Goal: Transaction & Acquisition: Purchase product/service

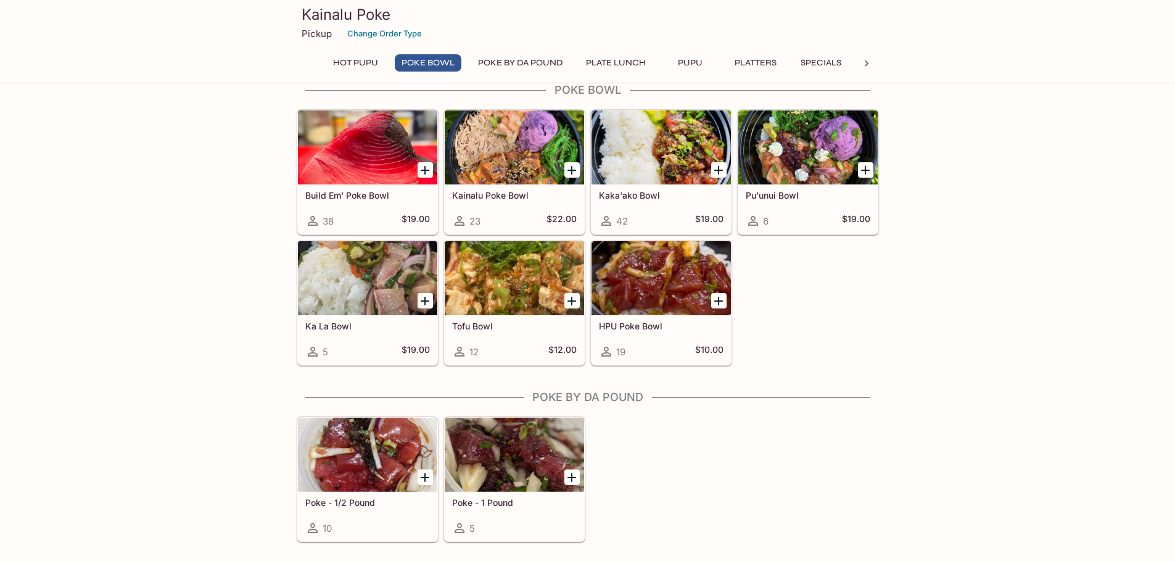
scroll to position [185, 0]
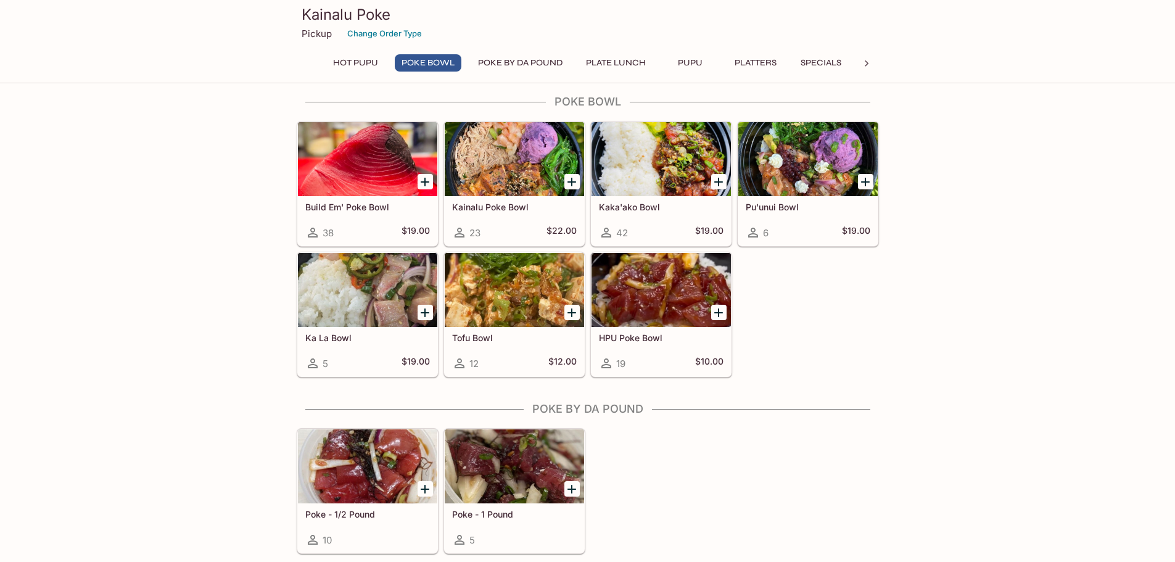
click at [653, 162] on div at bounding box center [661, 159] width 139 height 74
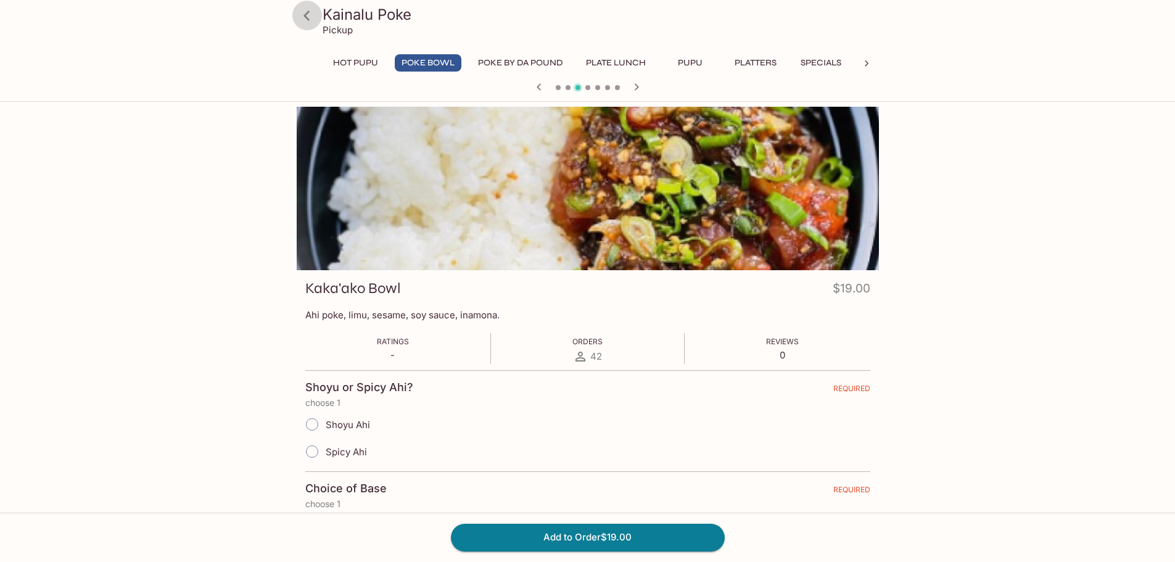
click at [312, 16] on icon at bounding box center [307, 16] width 22 height 22
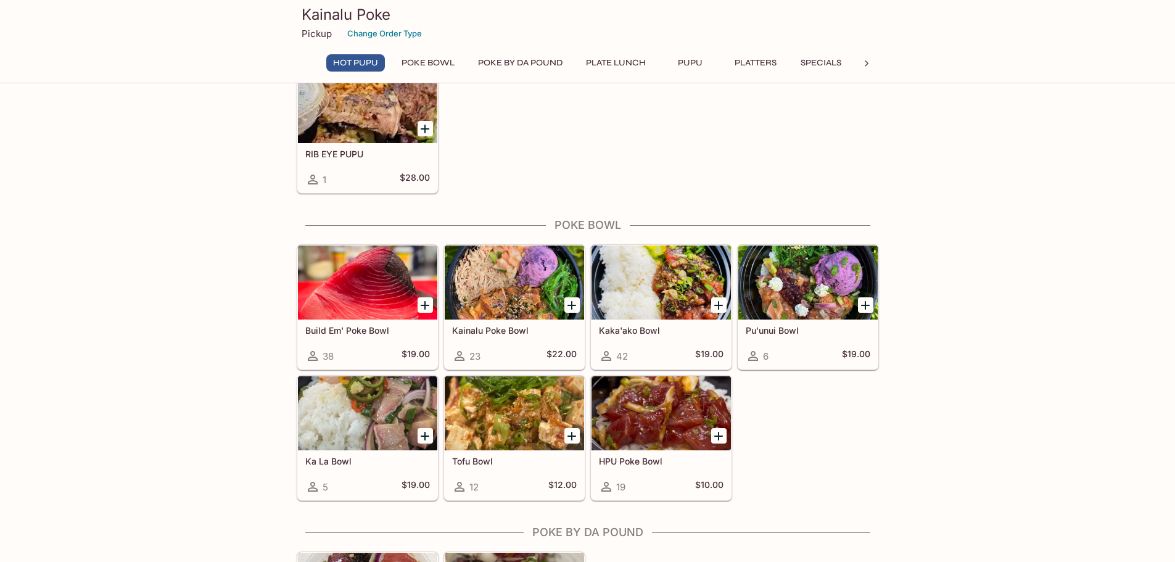
scroll to position [123, 0]
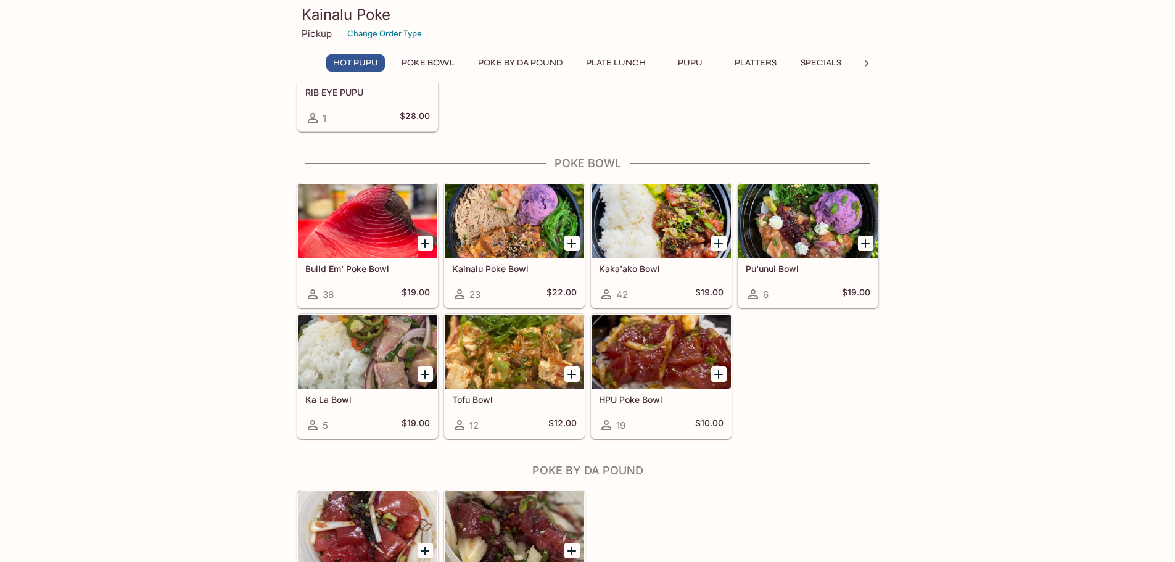
click at [807, 210] on div at bounding box center [807, 221] width 139 height 74
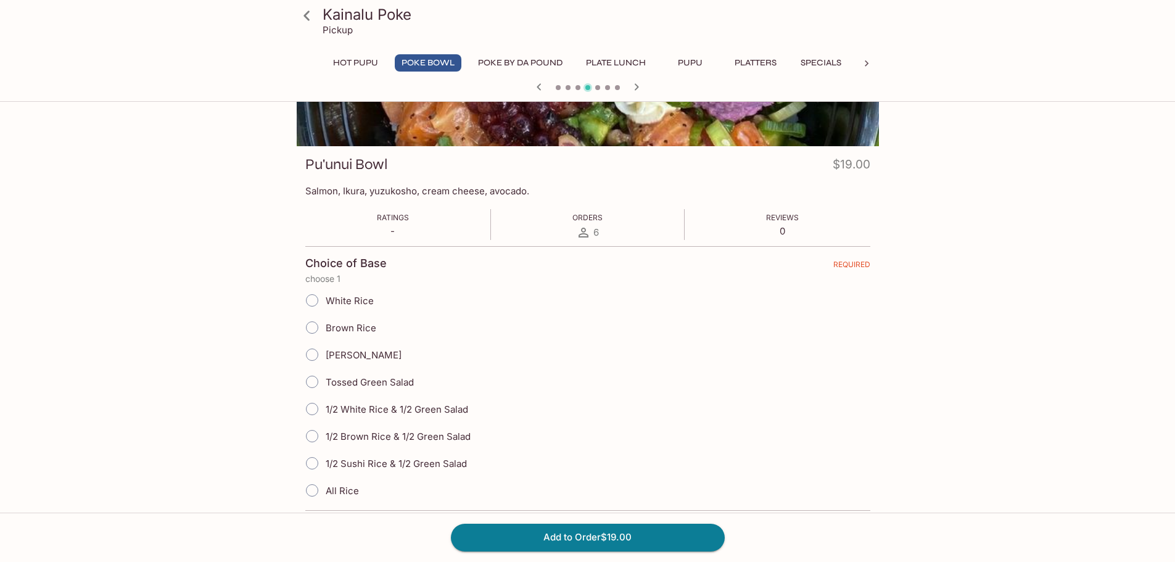
scroll to position [123, 0]
click at [308, 17] on icon at bounding box center [307, 16] width 22 height 22
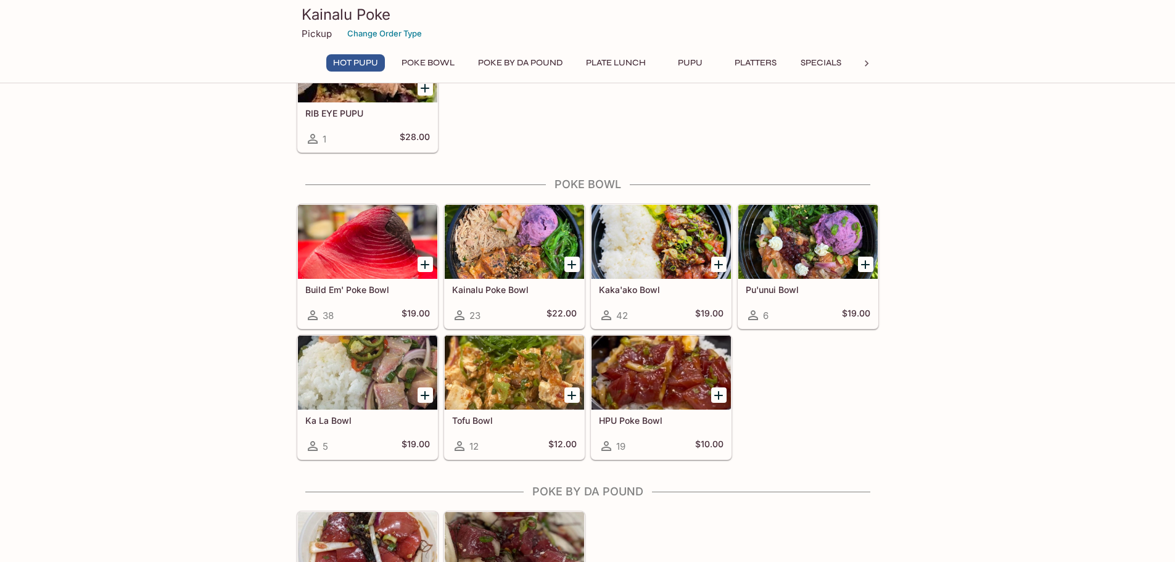
scroll to position [123, 0]
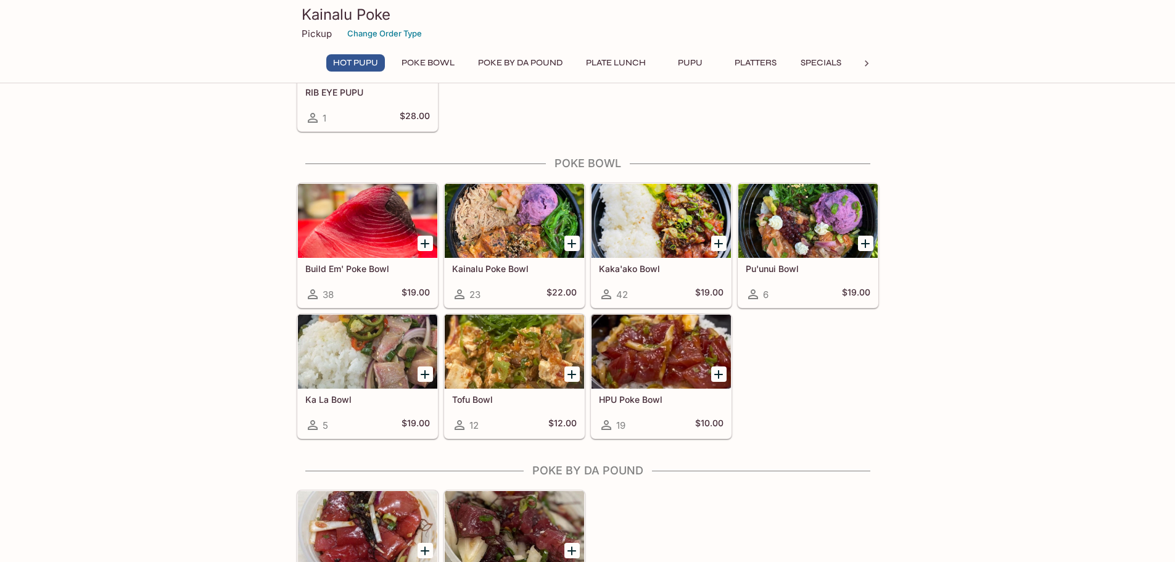
click at [358, 346] on div at bounding box center [367, 352] width 139 height 74
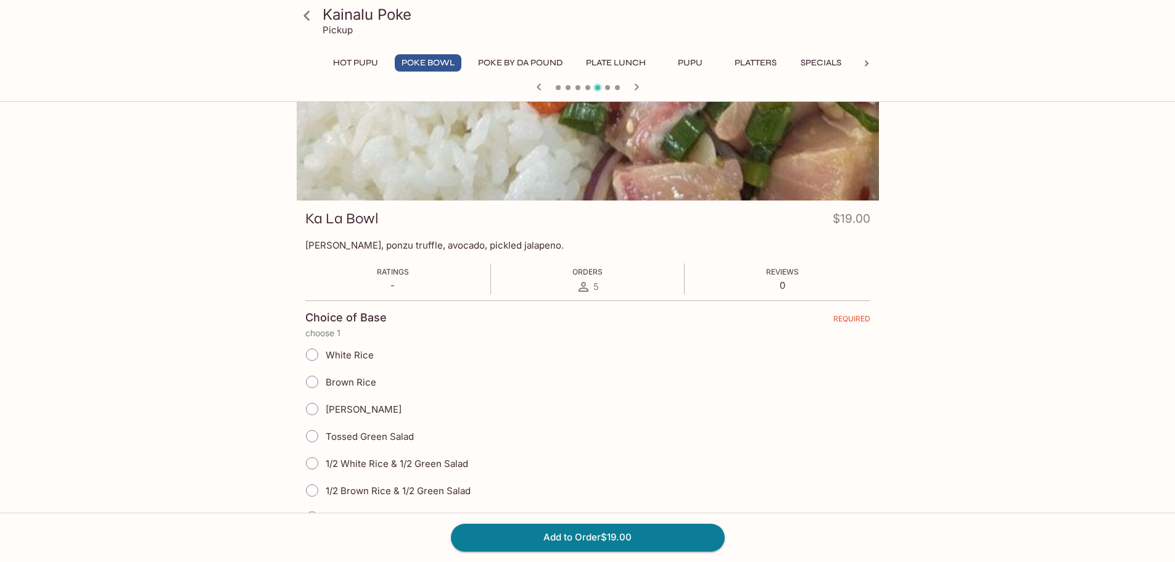
scroll to position [62, 0]
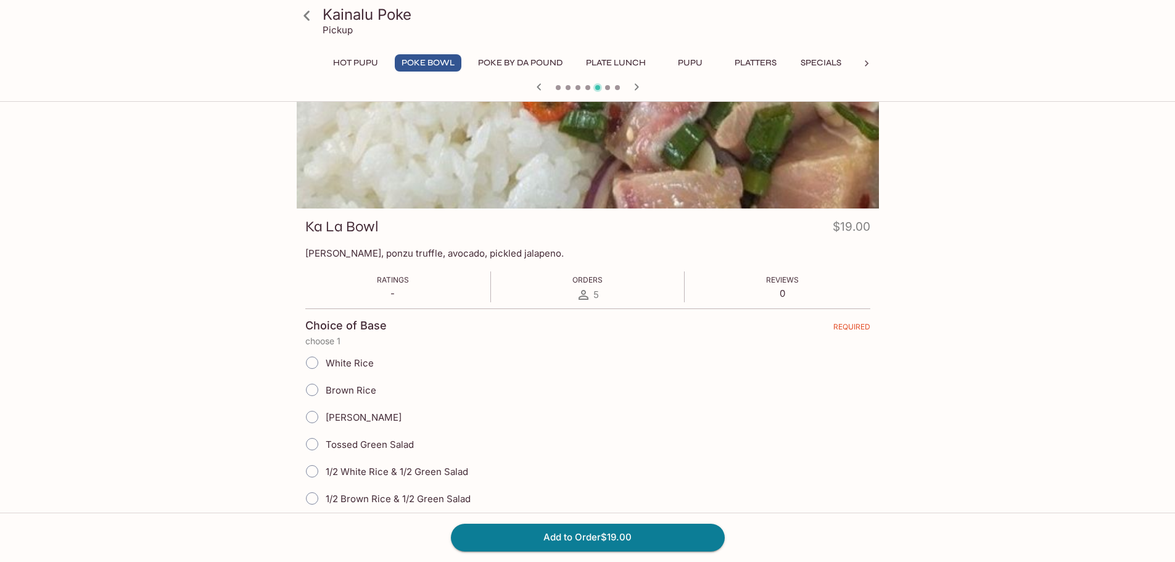
click at [311, 14] on icon at bounding box center [307, 16] width 22 height 22
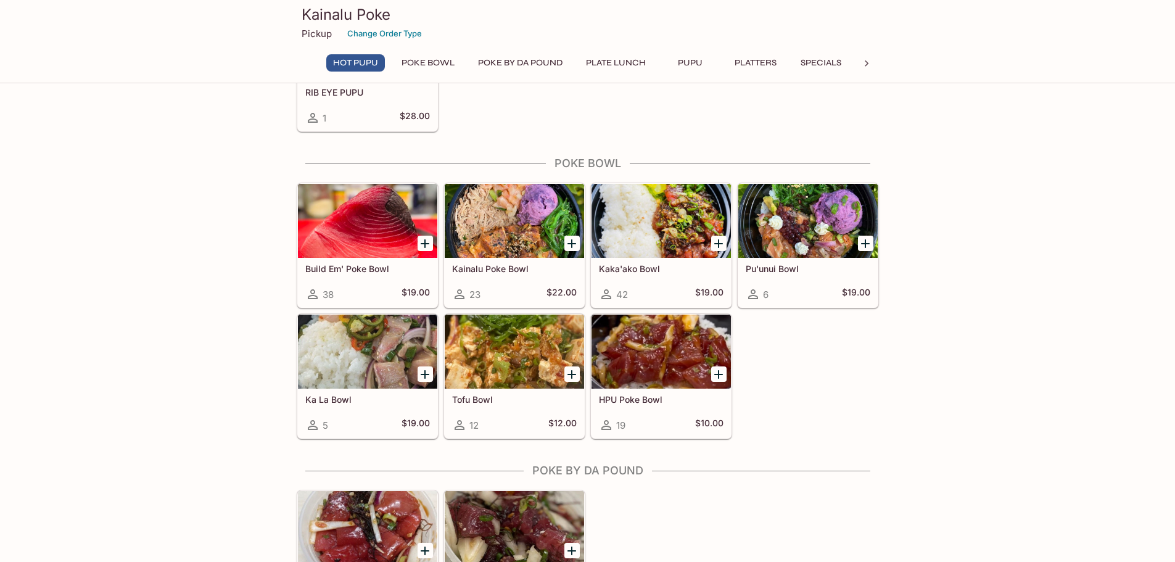
scroll to position [185, 0]
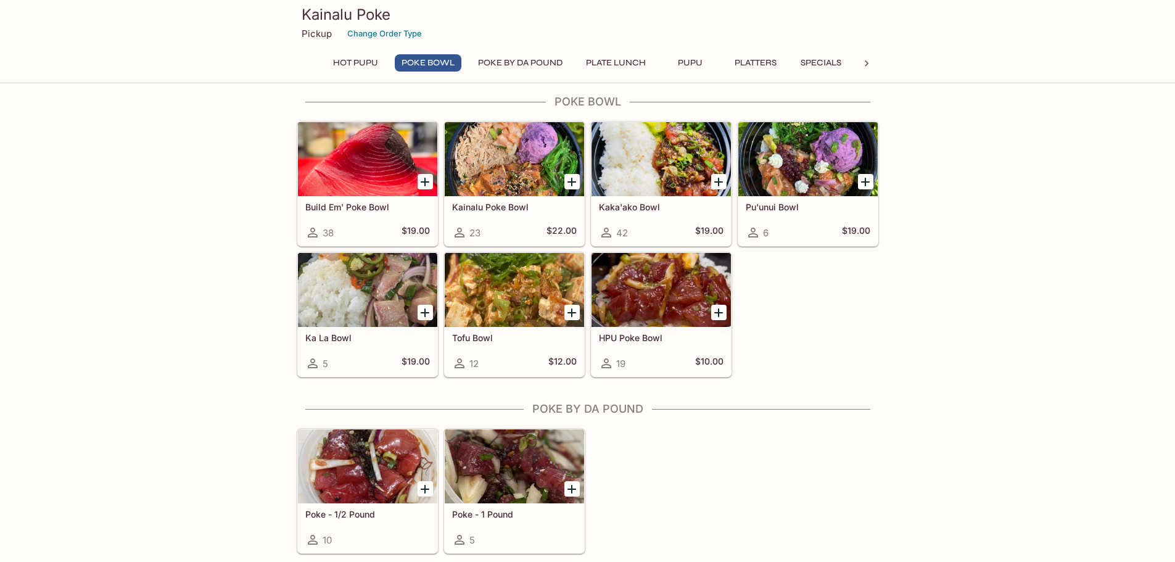
click at [529, 165] on div at bounding box center [514, 159] width 139 height 74
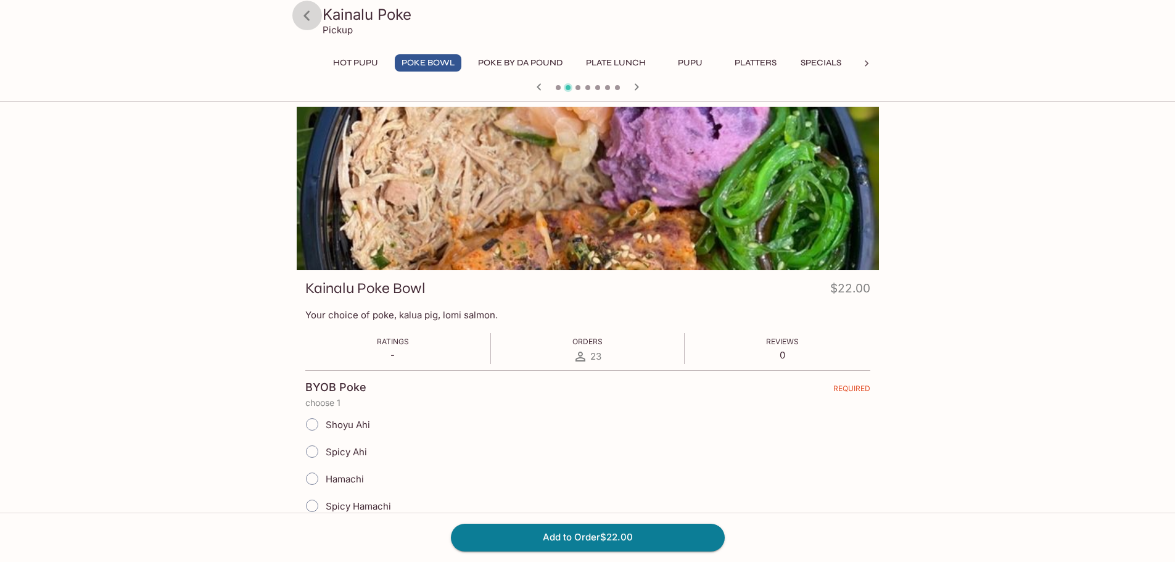
click at [308, 15] on icon at bounding box center [307, 16] width 22 height 22
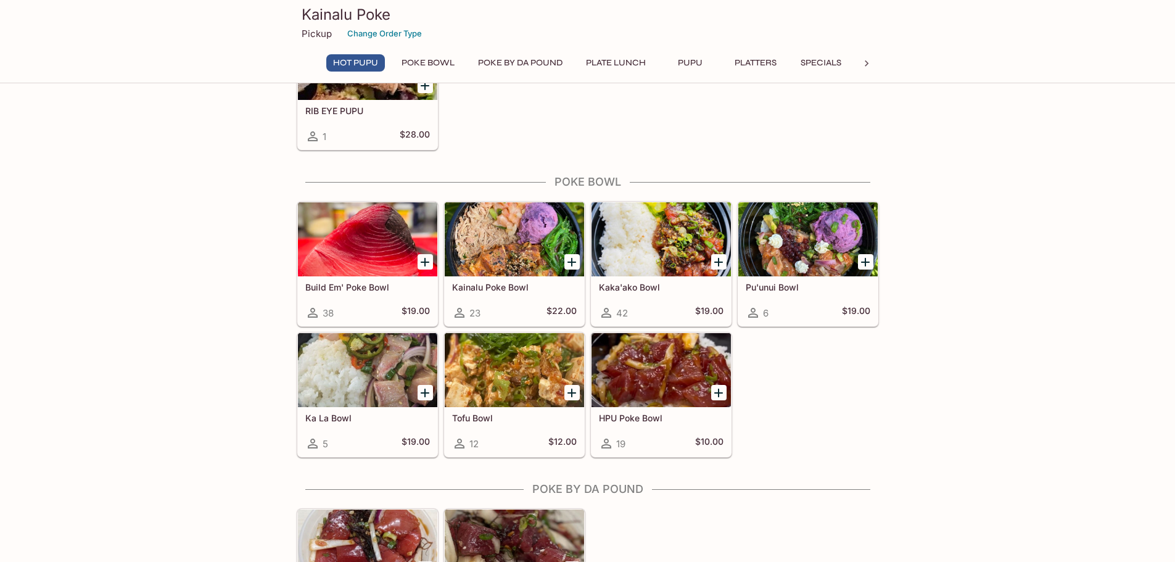
scroll to position [123, 0]
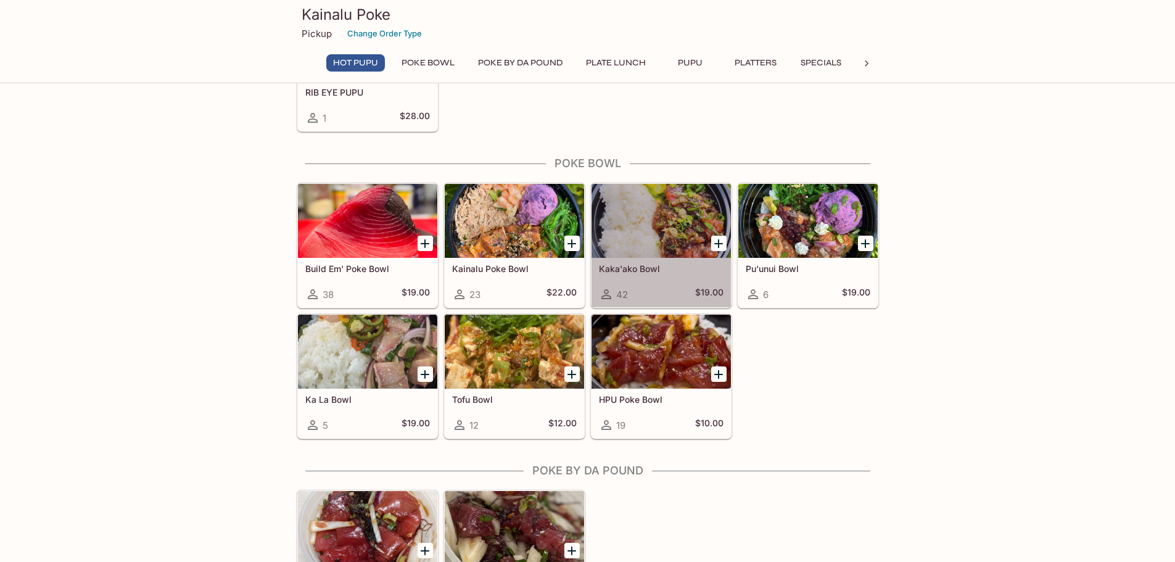
click at [652, 240] on div at bounding box center [661, 221] width 139 height 74
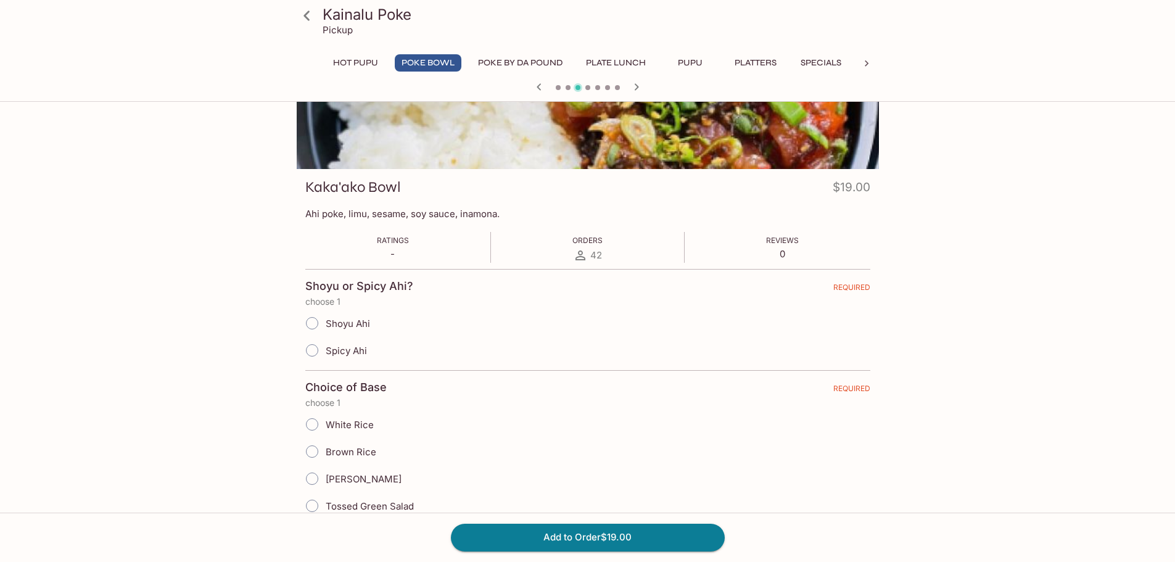
scroll to position [123, 0]
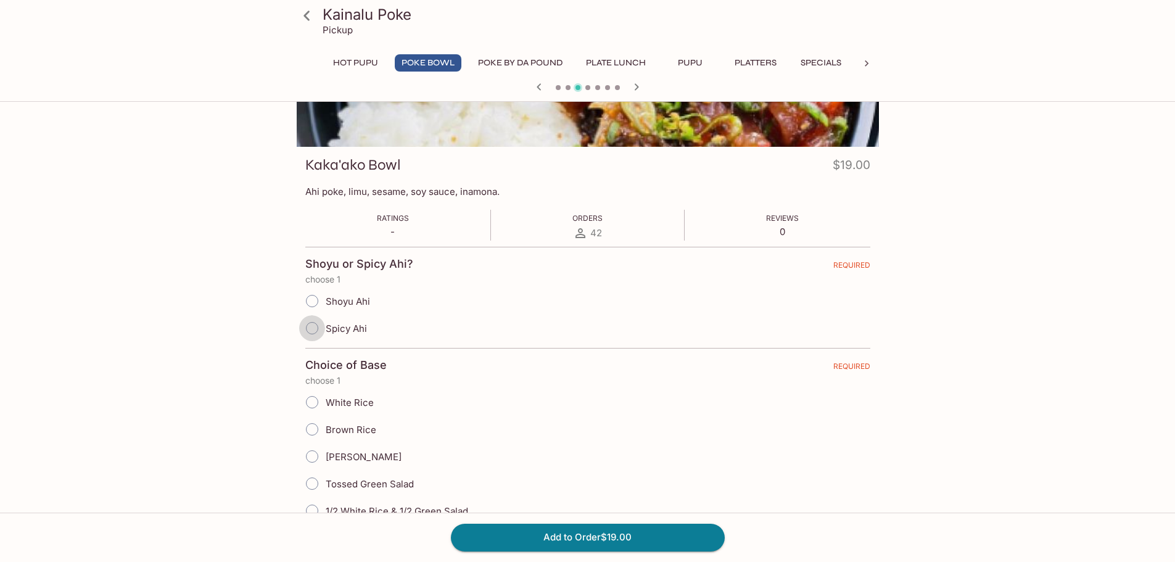
click at [315, 329] on input "Spicy Ahi" at bounding box center [312, 328] width 26 height 26
radio input "true"
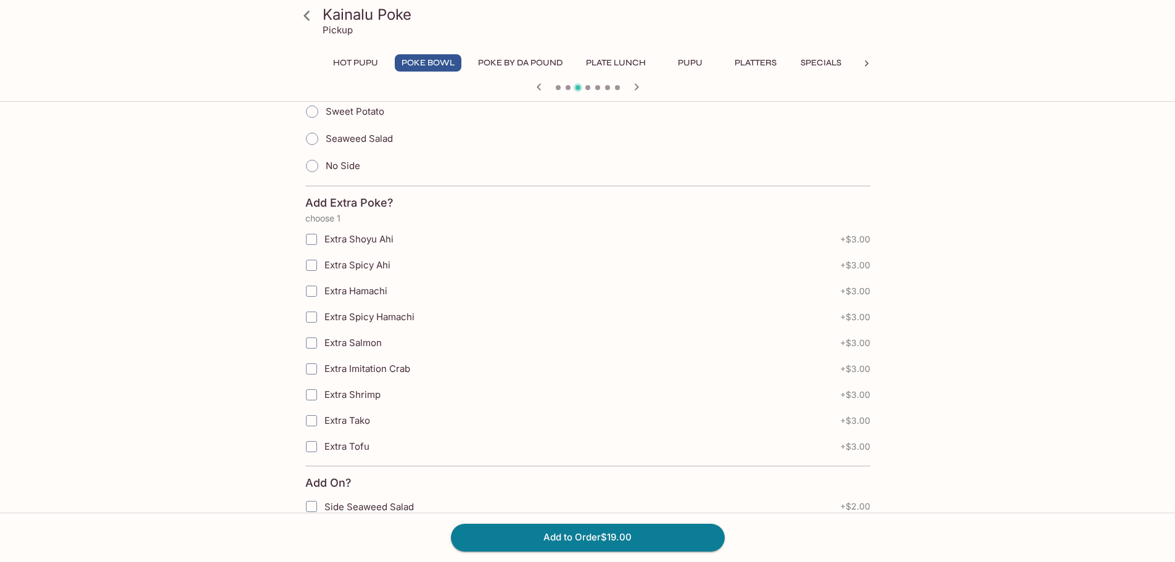
scroll to position [740, 0]
